Goal: Task Accomplishment & Management: Use online tool/utility

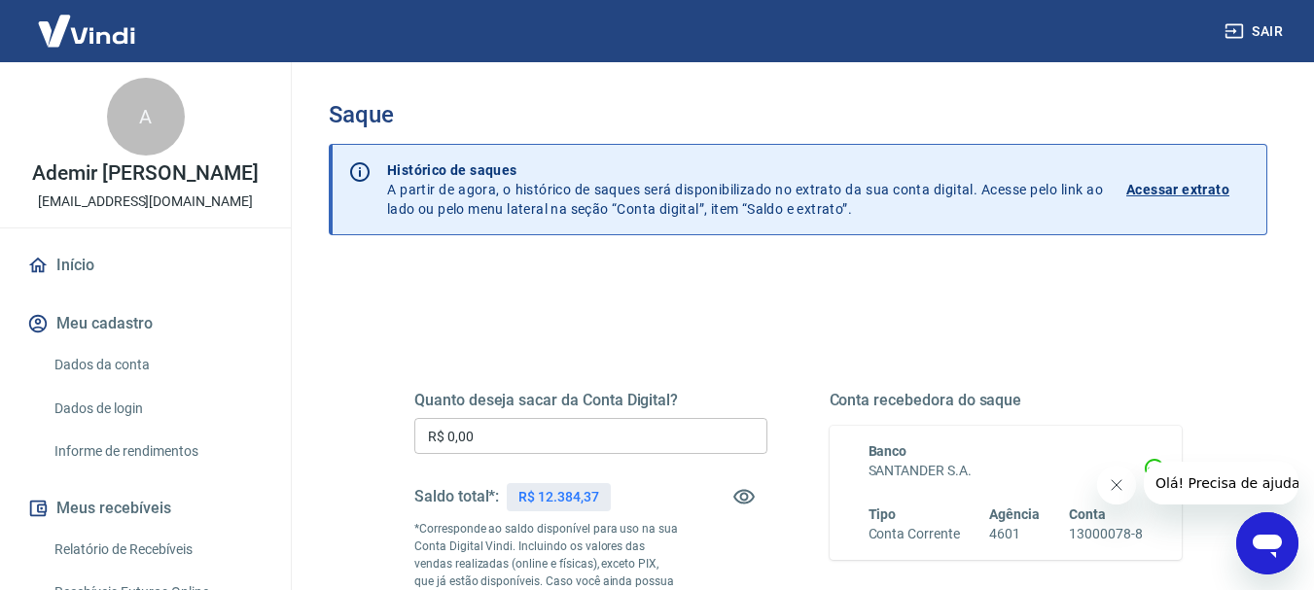
click at [553, 443] on input "R$ 0,00" at bounding box center [590, 436] width 353 height 36
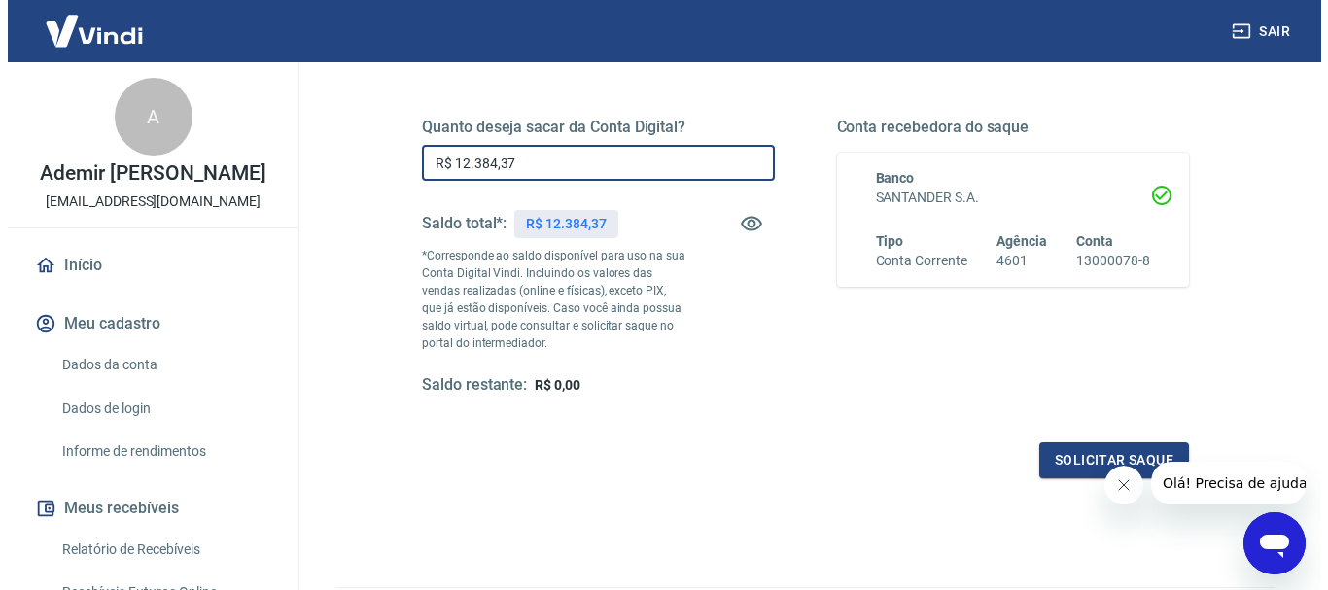
scroll to position [292, 0]
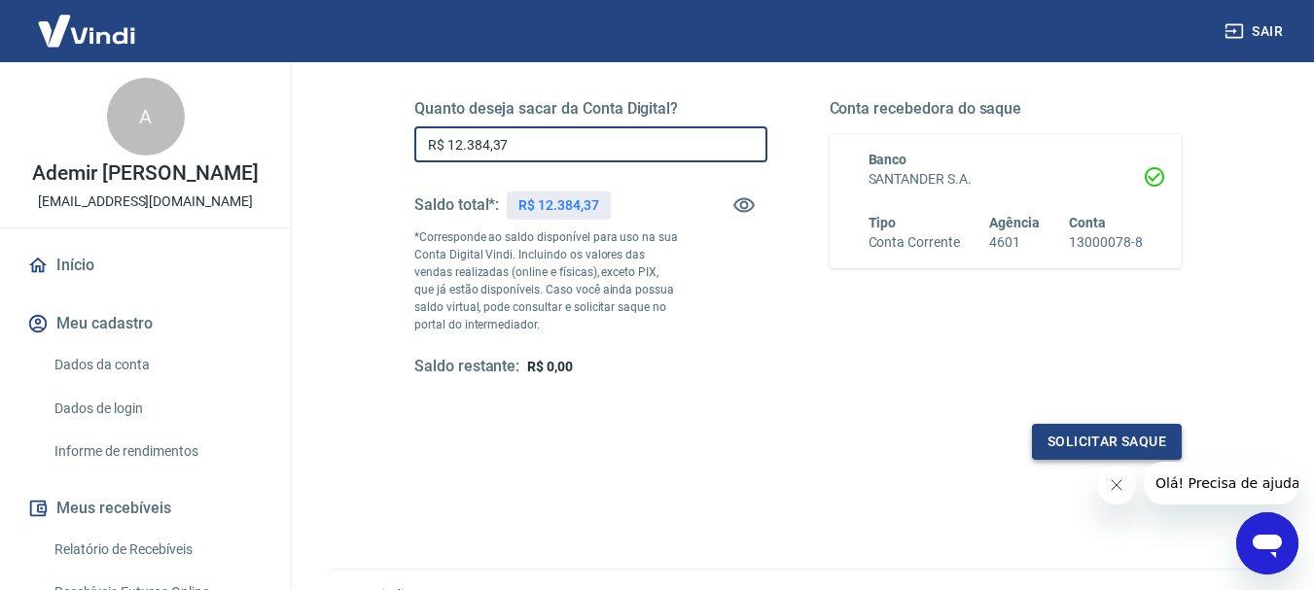
type input "R$ 12.384,37"
click at [1074, 439] on button "Solicitar saque" at bounding box center [1107, 442] width 150 height 36
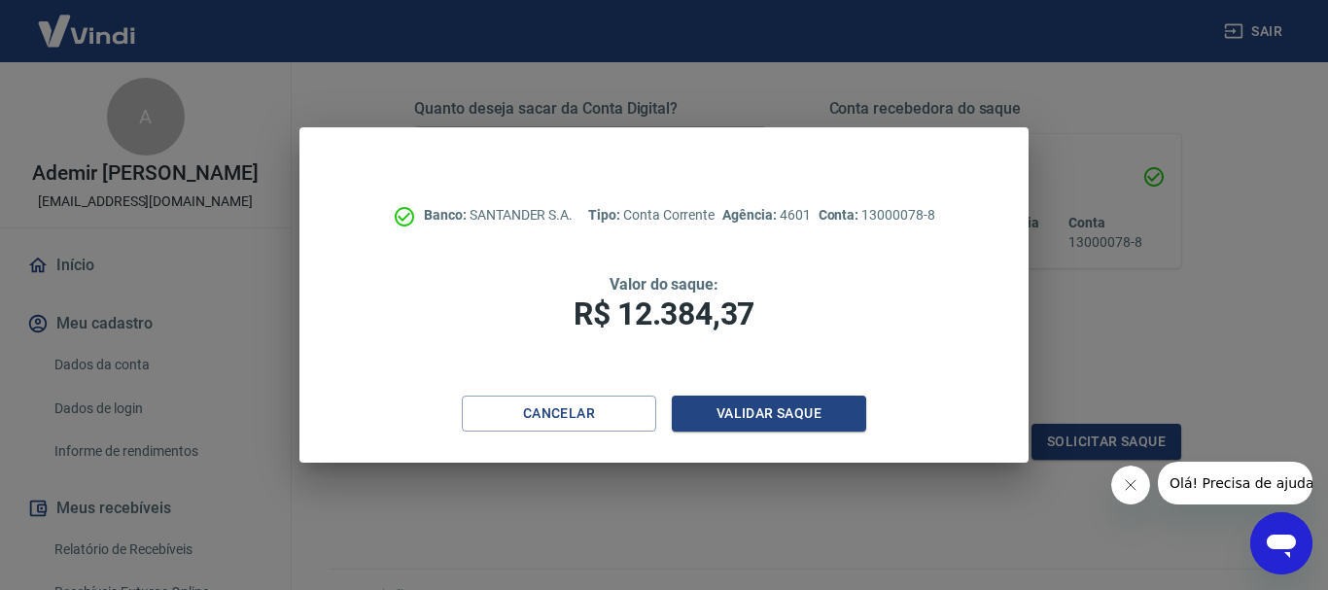
click at [1123, 484] on icon "Fechar mensagem da empresa" at bounding box center [1130, 485] width 16 height 16
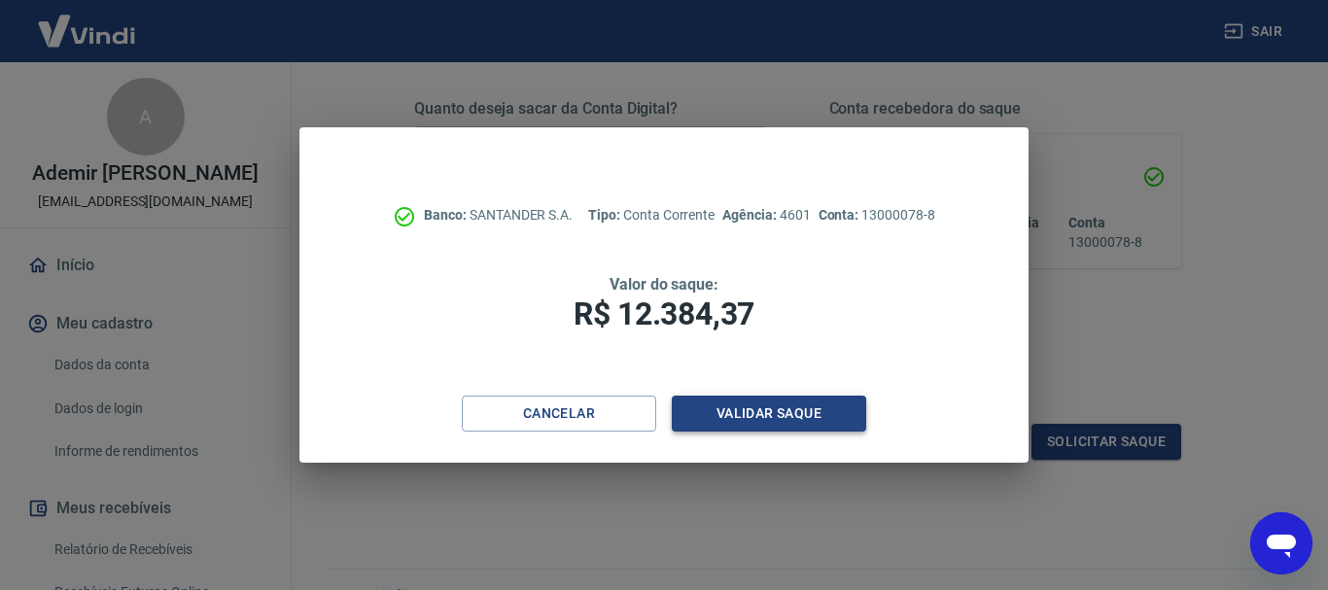
click at [803, 421] on button "Validar saque" at bounding box center [769, 414] width 194 height 36
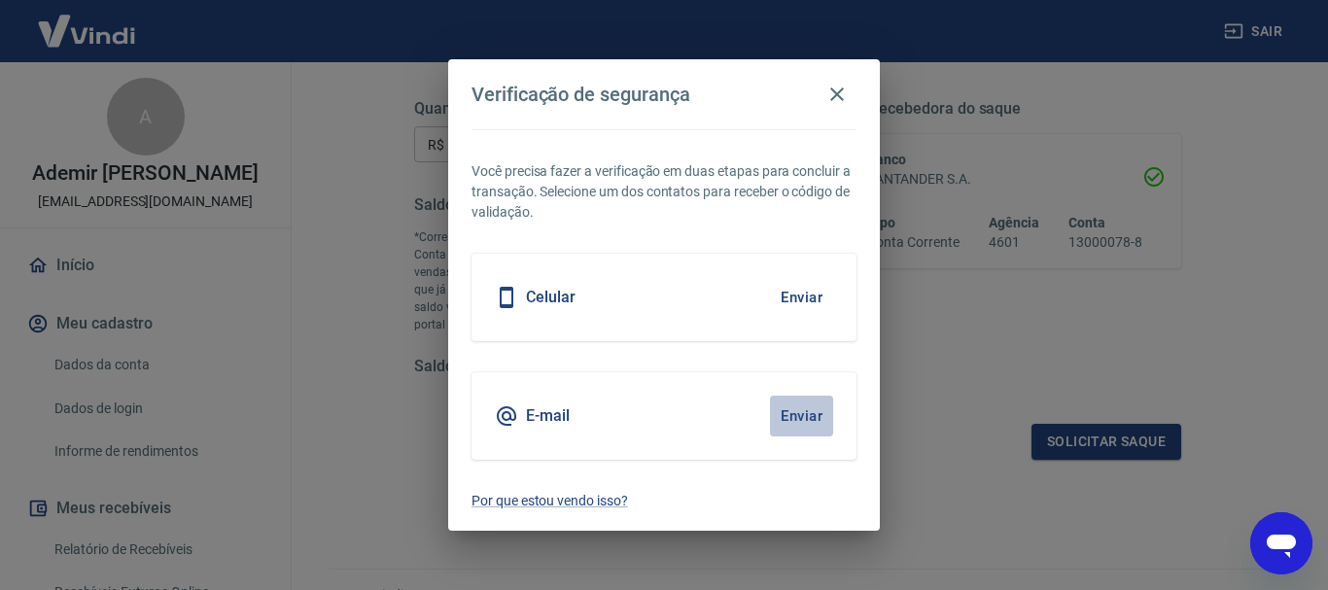
click at [797, 416] on button "Enviar" at bounding box center [801, 416] width 63 height 41
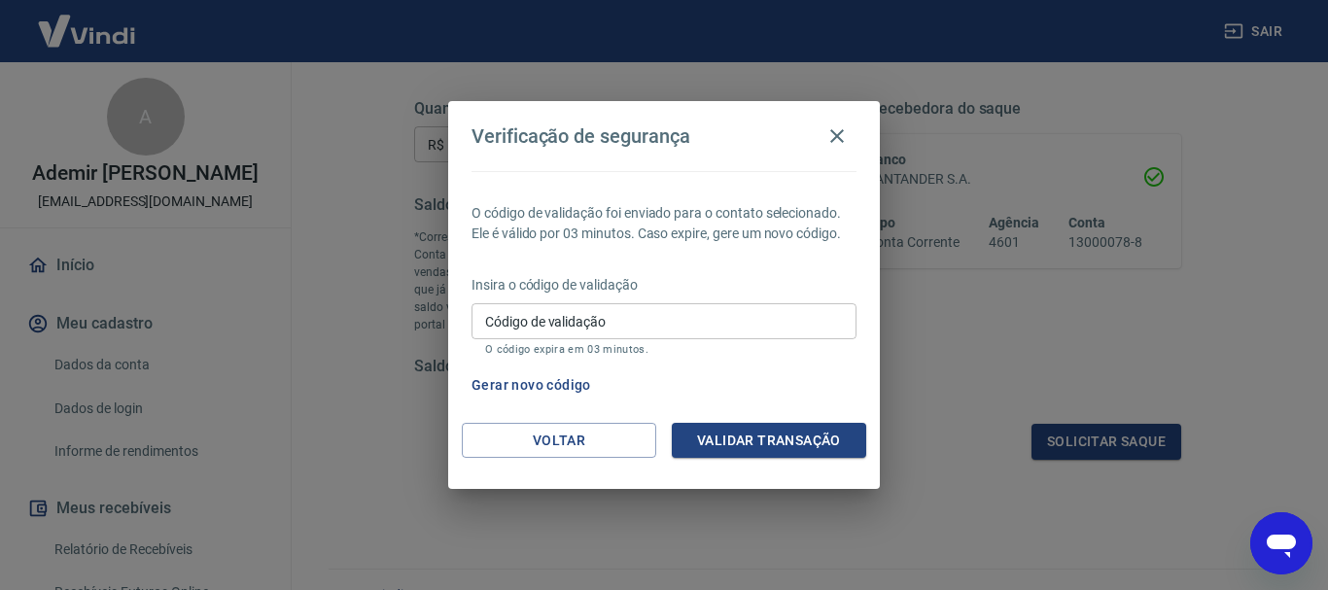
click at [551, 334] on input "Código de validação" at bounding box center [664, 321] width 385 height 36
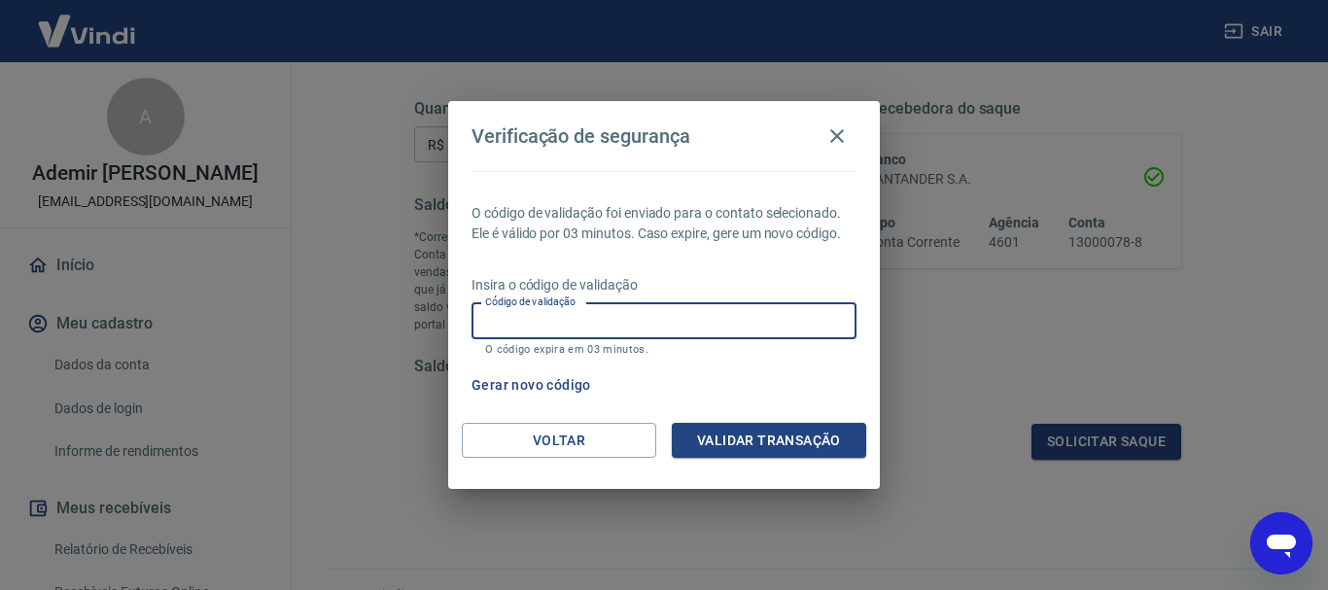
paste input "820340"
type input "820340"
click at [747, 438] on button "Validar transação" at bounding box center [769, 441] width 194 height 36
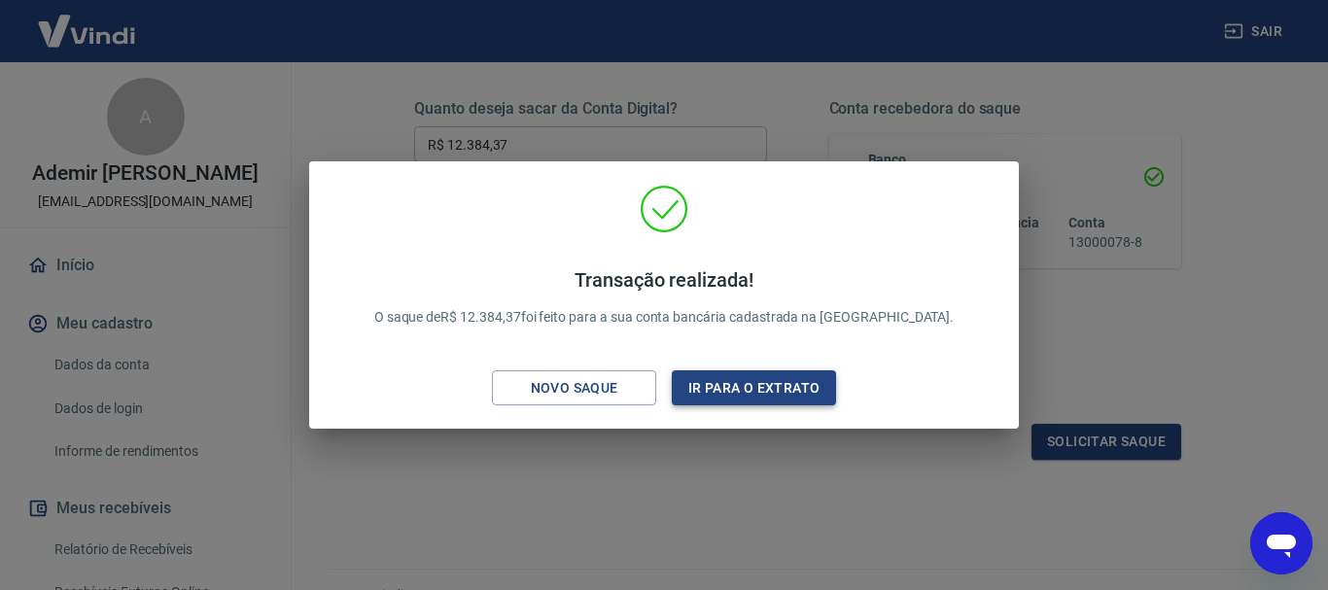
click at [771, 385] on button "Ir para o extrato" at bounding box center [754, 388] width 164 height 36
